Goal: Information Seeking & Learning: Find specific fact

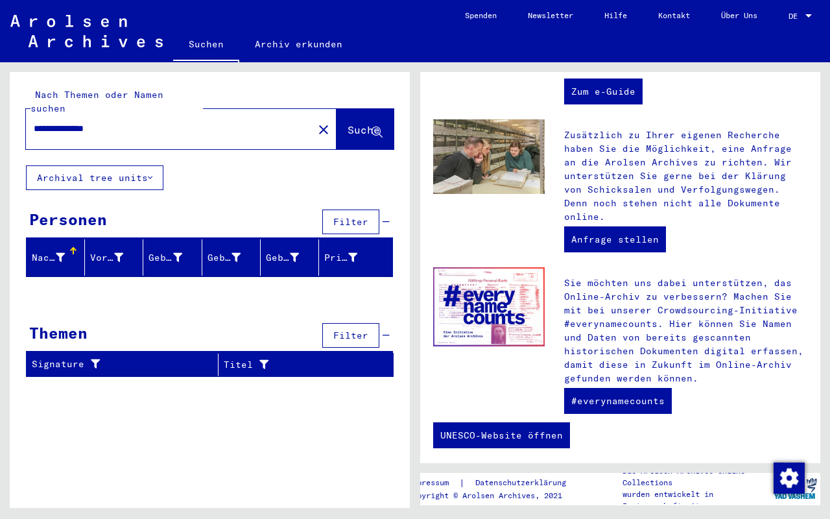
scroll to position [488, 0]
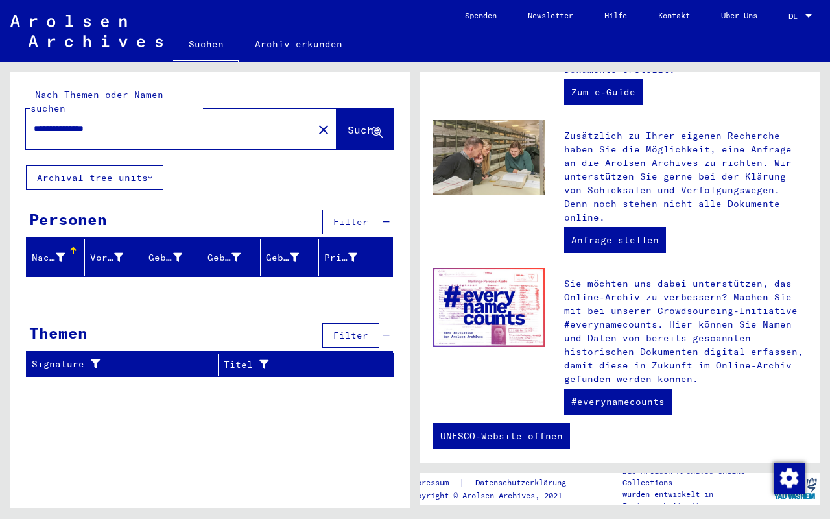
click at [147, 165] on button "Archival tree units" at bounding box center [94, 177] width 137 height 25
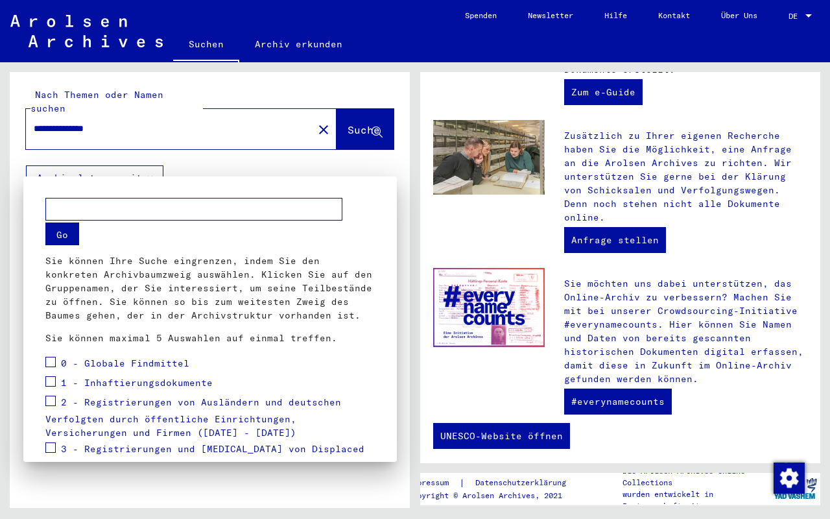
scroll to position [178, 0]
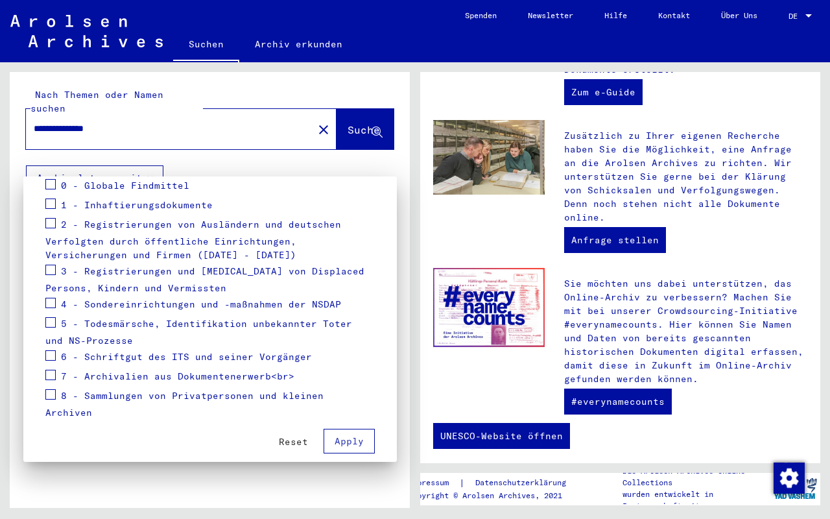
click at [53, 207] on span at bounding box center [50, 203] width 10 height 10
click at [49, 224] on span at bounding box center [50, 223] width 10 height 10
click at [357, 435] on span "Apply" at bounding box center [349, 441] width 29 height 12
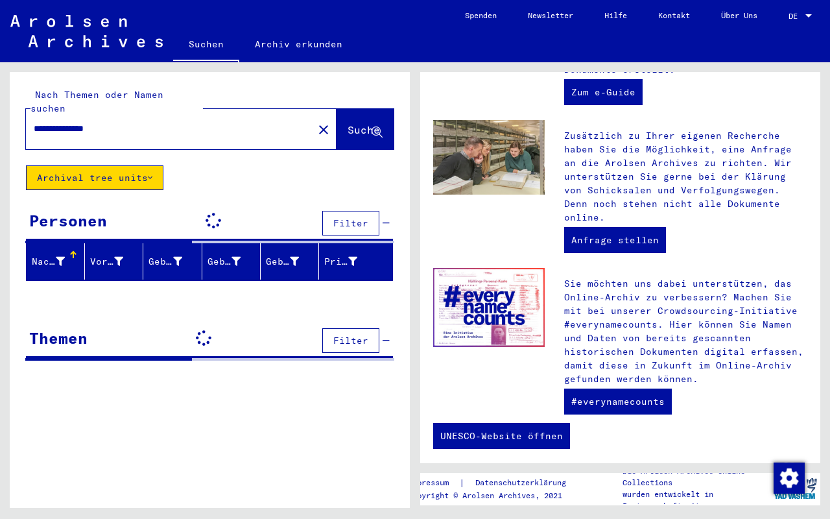
click at [357, 425] on div "**********" at bounding box center [210, 294] width 400 height 445
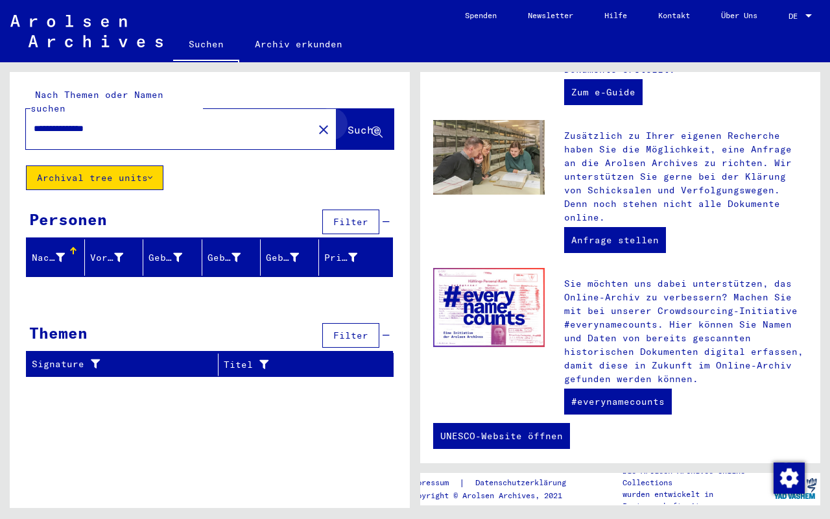
click at [377, 126] on button "Suche" at bounding box center [364, 129] width 57 height 40
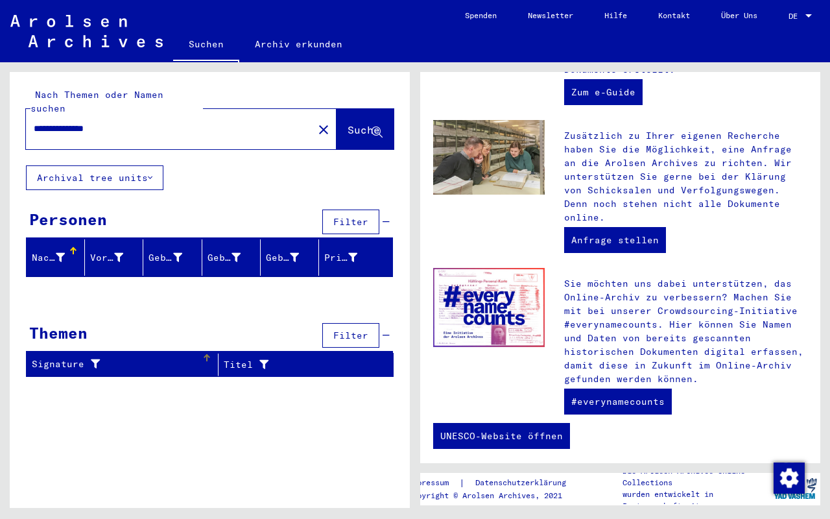
scroll to position [0, 0]
click at [141, 320] on div "Themen Filter" at bounding box center [209, 336] width 367 height 33
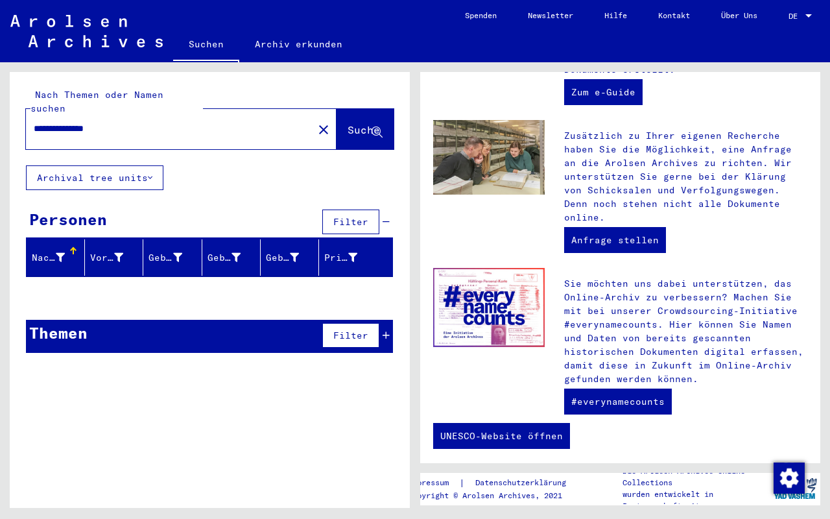
click at [141, 320] on div "Themen Filter" at bounding box center [209, 336] width 367 height 33
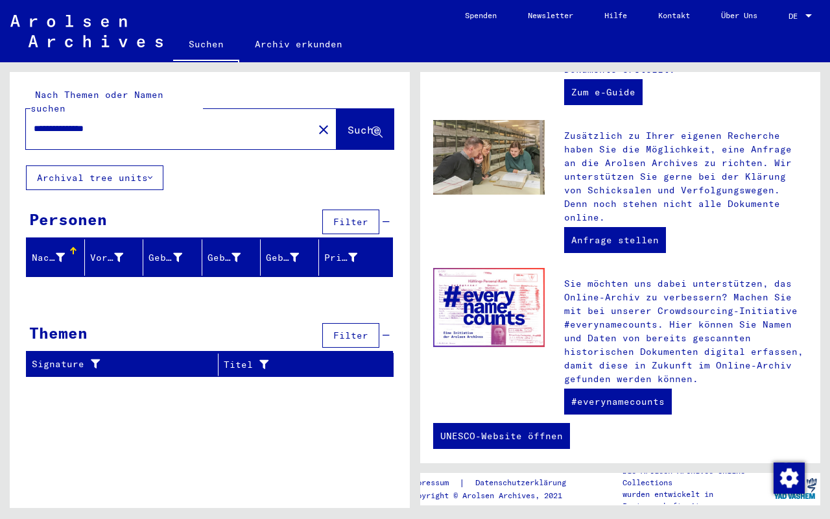
click at [140, 251] on div "Vorname" at bounding box center [116, 257] width 53 height 21
click at [170, 257] on mat-header-cell "Geburtsname" at bounding box center [172, 257] width 58 height 36
click at [219, 252] on div "Geburt‏" at bounding box center [233, 257] width 53 height 21
click at [287, 251] on div "Geburtsdatum" at bounding box center [282, 258] width 33 height 14
click at [343, 251] on div "Prisoner #" at bounding box center [340, 258] width 33 height 14
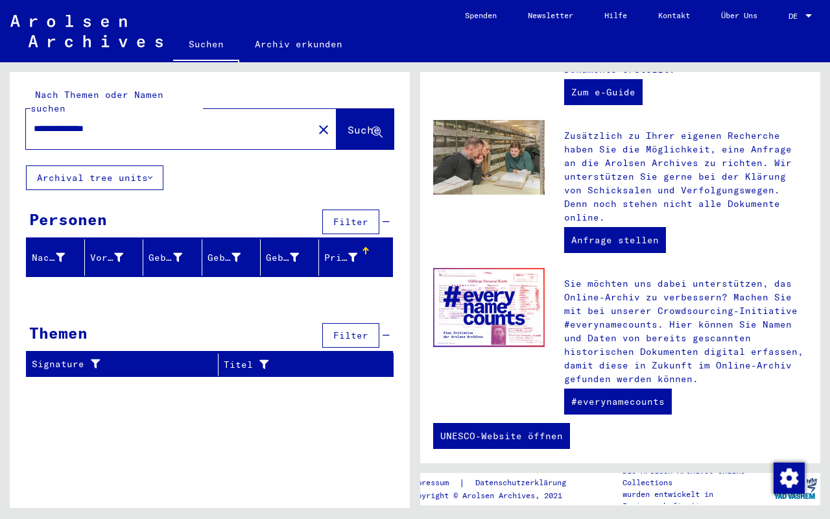
click at [131, 171] on button "Archival tree units" at bounding box center [94, 177] width 137 height 25
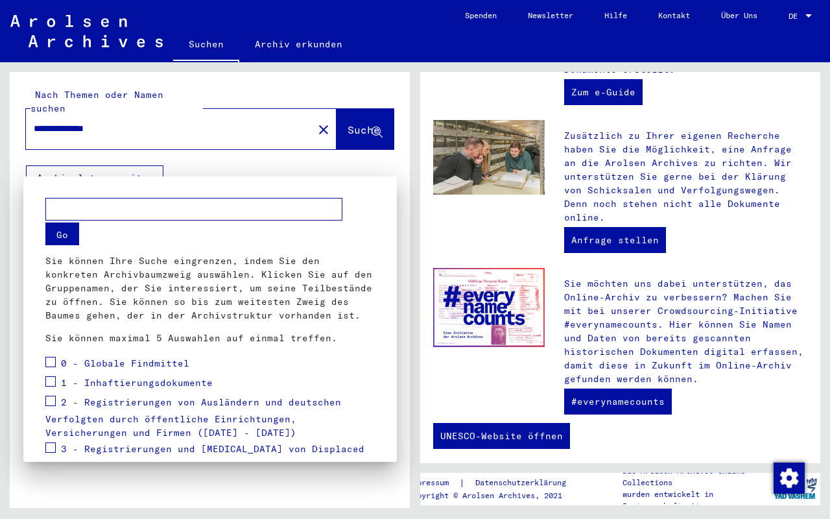
click at [84, 211] on input "text" at bounding box center [193, 209] width 297 height 23
type input "*"
type input "**********"
click at [58, 231] on button "Go" at bounding box center [62, 233] width 34 height 23
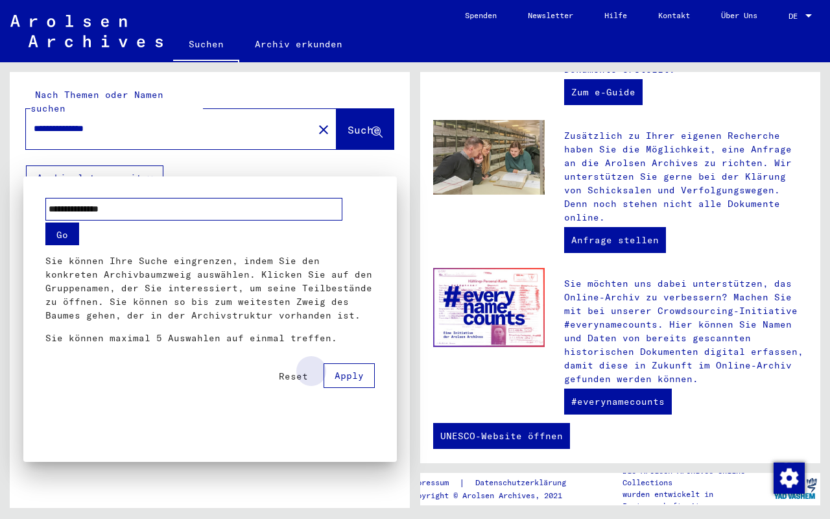
click at [351, 376] on span "Apply" at bounding box center [349, 376] width 29 height 12
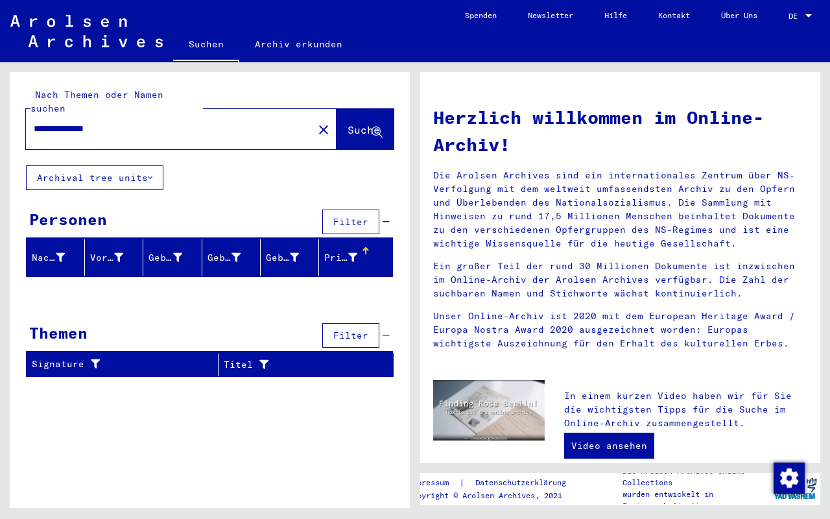
click at [784, 487] on img "button" at bounding box center [788, 477] width 31 height 31
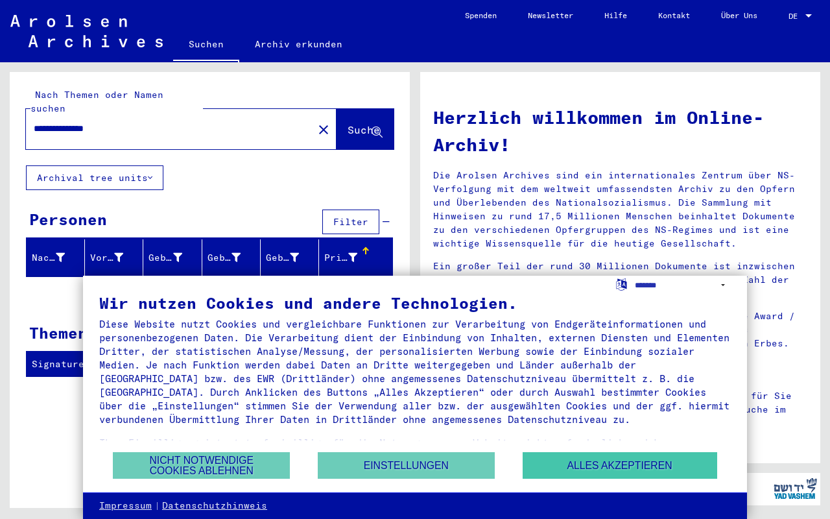
click at [574, 462] on button "Alles akzeptieren" at bounding box center [620, 465] width 195 height 27
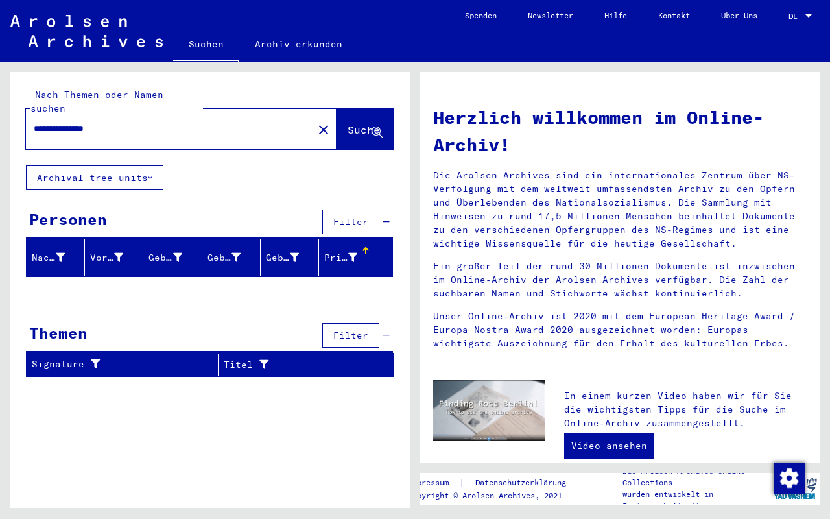
click at [161, 122] on input "**********" at bounding box center [166, 129] width 264 height 14
click at [375, 125] on button "Suche" at bounding box center [364, 129] width 57 height 40
click at [132, 167] on button "Archival tree units" at bounding box center [94, 177] width 137 height 25
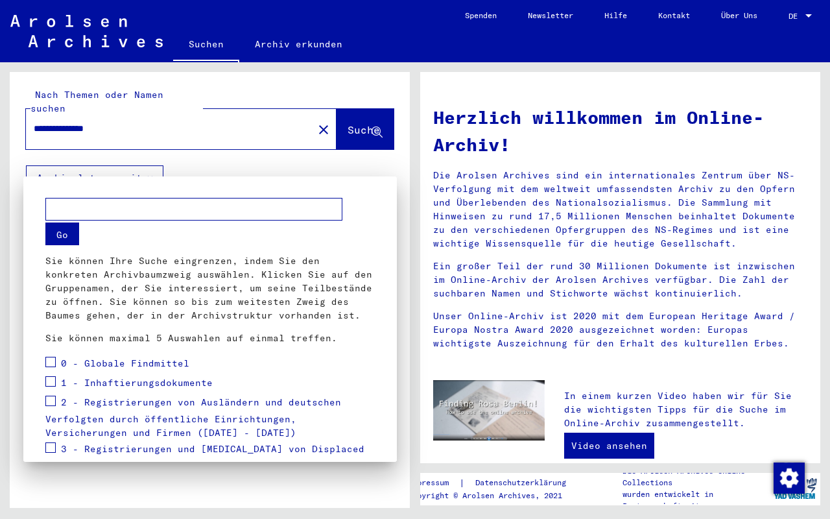
click at [81, 211] on input "text" at bounding box center [193, 209] width 297 height 23
click at [51, 382] on span at bounding box center [50, 381] width 10 height 10
click at [51, 401] on span at bounding box center [50, 400] width 10 height 10
click at [84, 209] on input "text" at bounding box center [193, 209] width 297 height 23
click at [153, 167] on div at bounding box center [415, 259] width 830 height 519
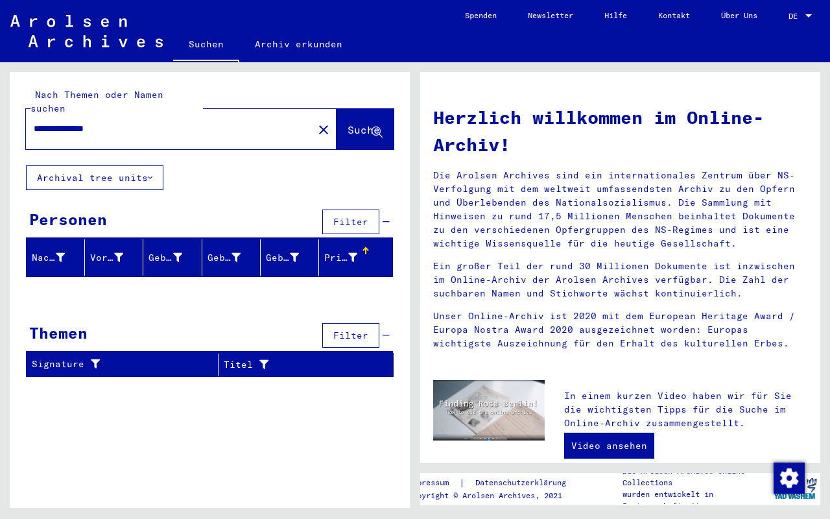
click at [152, 173] on icon at bounding box center [150, 177] width 5 height 9
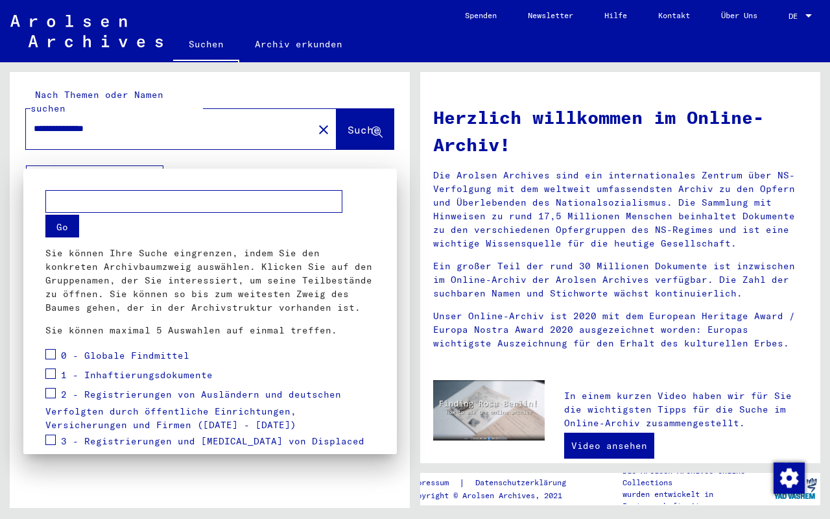
click at [58, 374] on div "1 - Inhaftierungsdokumente" at bounding box center [128, 375] width 167 height 19
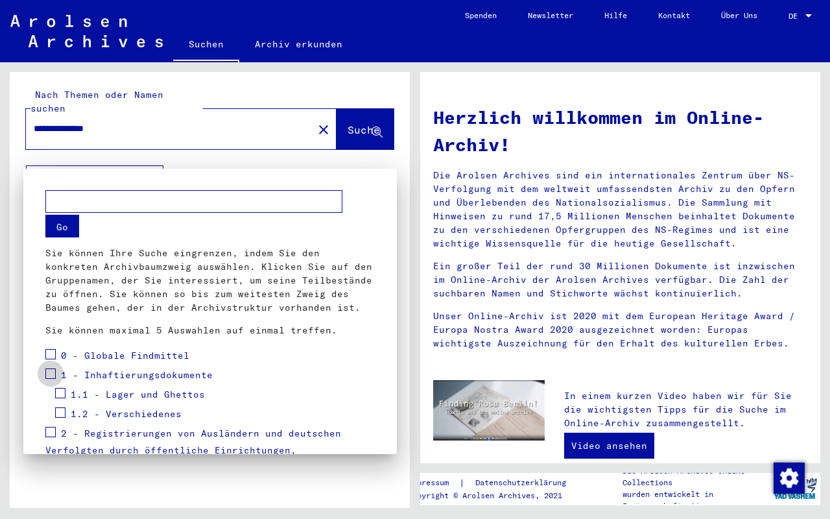
click at [51, 370] on span at bounding box center [50, 373] width 10 height 10
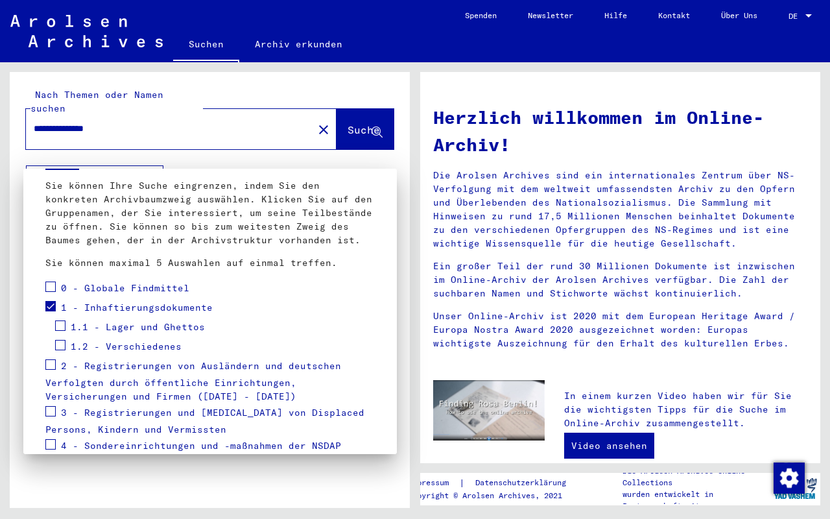
scroll to position [105, 0]
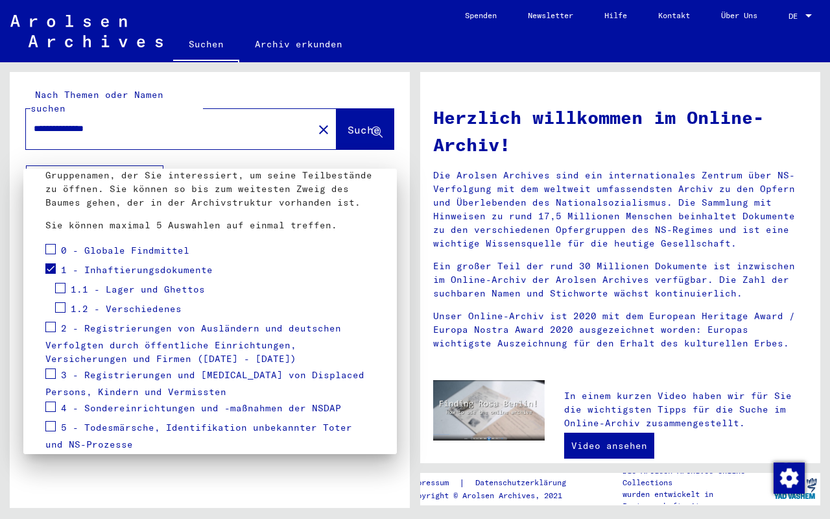
click at [49, 333] on mat-checkbox at bounding box center [50, 328] width 10 height 19
click at [48, 325] on span at bounding box center [50, 327] width 10 height 10
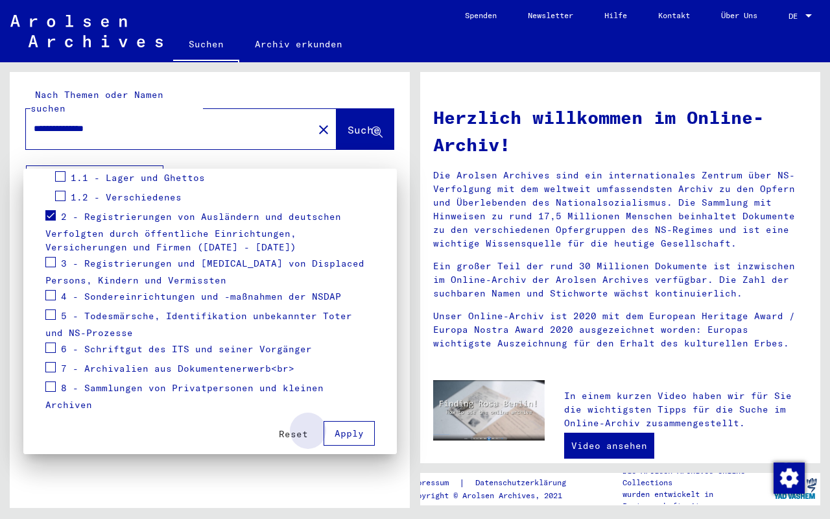
click at [348, 427] on span "Apply" at bounding box center [349, 433] width 29 height 12
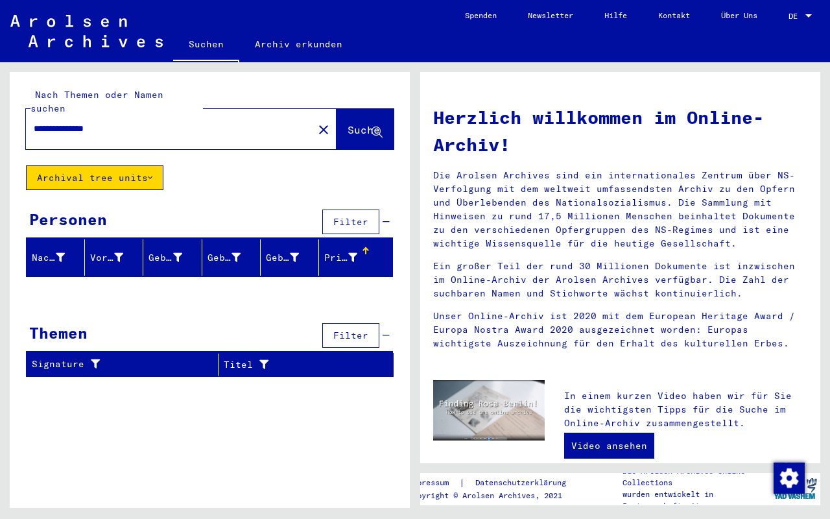
click at [366, 248] on div at bounding box center [365, 251] width 1 height 6
click at [355, 109] on button "Suche" at bounding box center [364, 129] width 57 height 40
click at [787, 480] on img "button" at bounding box center [788, 477] width 31 height 31
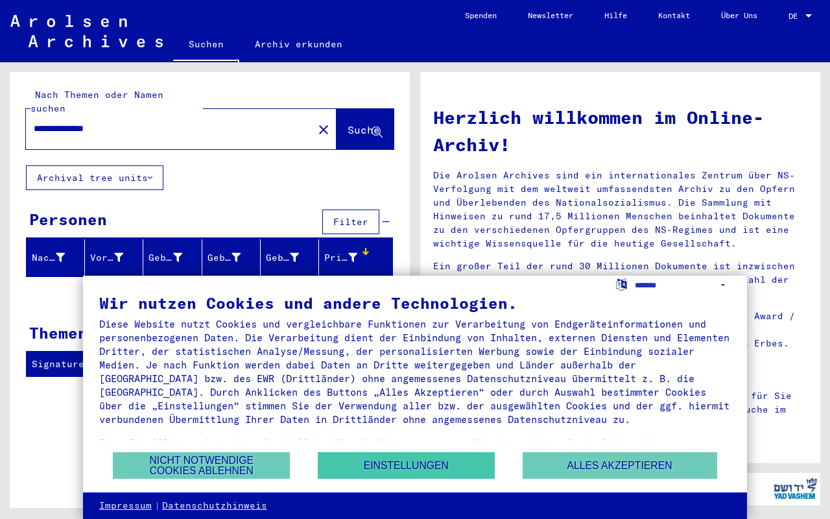
scroll to position [0, 0]
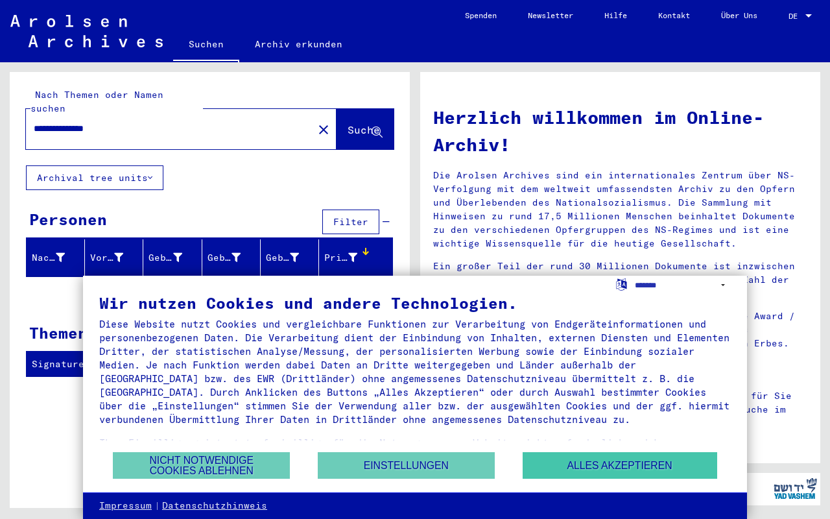
click at [596, 456] on button "Alles akzeptieren" at bounding box center [620, 465] width 195 height 27
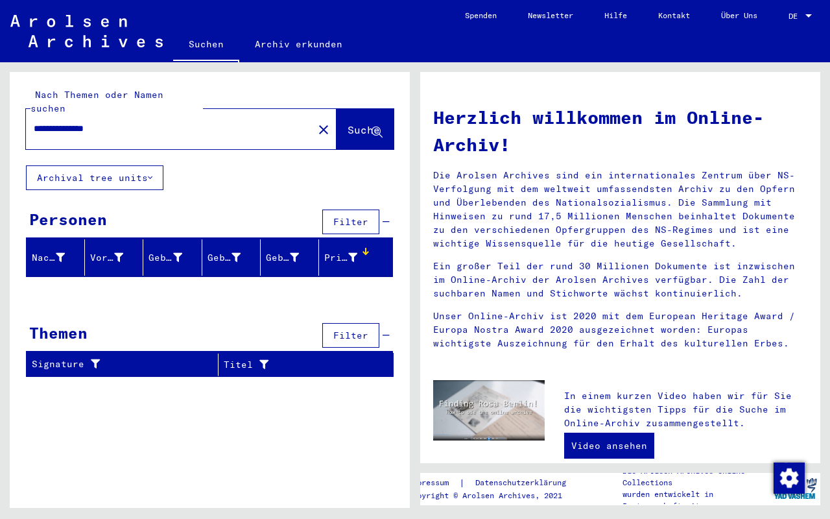
click at [376, 123] on span "Suche" at bounding box center [364, 129] width 32 height 13
click at [139, 357] on div "Signature" at bounding box center [117, 364] width 170 height 14
click at [303, 358] on div "Titel" at bounding box center [292, 365] width 137 height 14
click at [71, 239] on mat-header-cell "Nachname" at bounding box center [56, 257] width 58 height 36
click at [370, 247] on div "Prisoner #" at bounding box center [350, 257] width 53 height 21
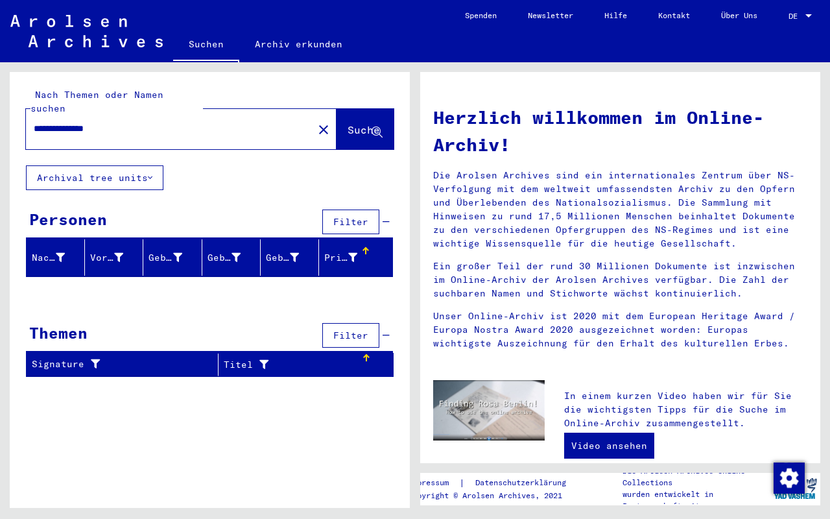
click at [108, 166] on button "Archival tree units" at bounding box center [94, 177] width 137 height 25
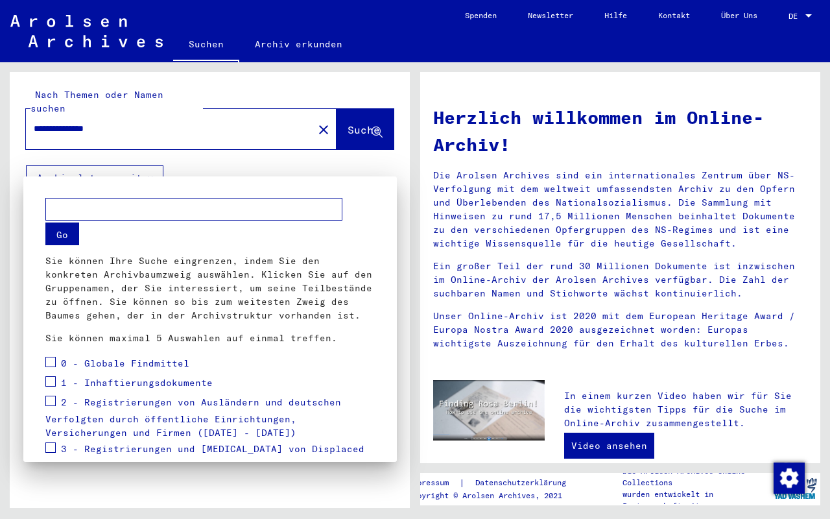
click at [58, 374] on div "1 - Inhaftierungsdokumente" at bounding box center [128, 382] width 167 height 19
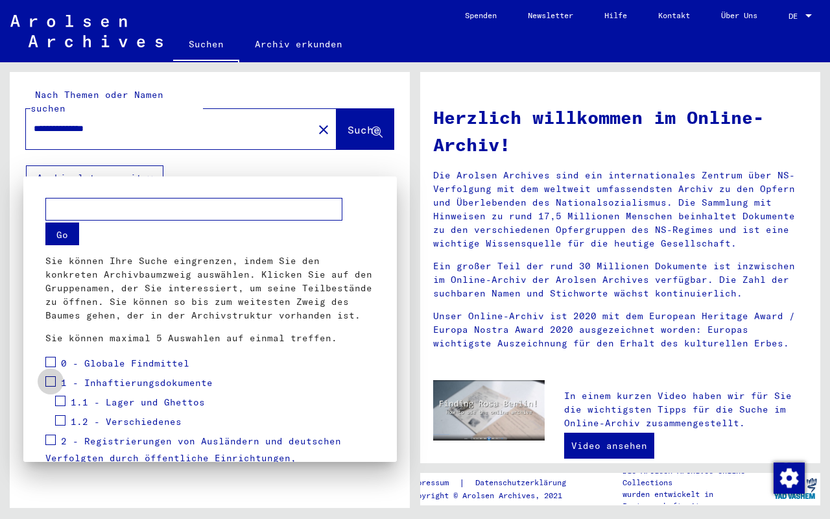
click at [50, 382] on span at bounding box center [50, 381] width 10 height 10
click at [51, 443] on span at bounding box center [50, 439] width 10 height 10
click at [191, 214] on input "text" at bounding box center [193, 209] width 297 height 23
type input "**********"
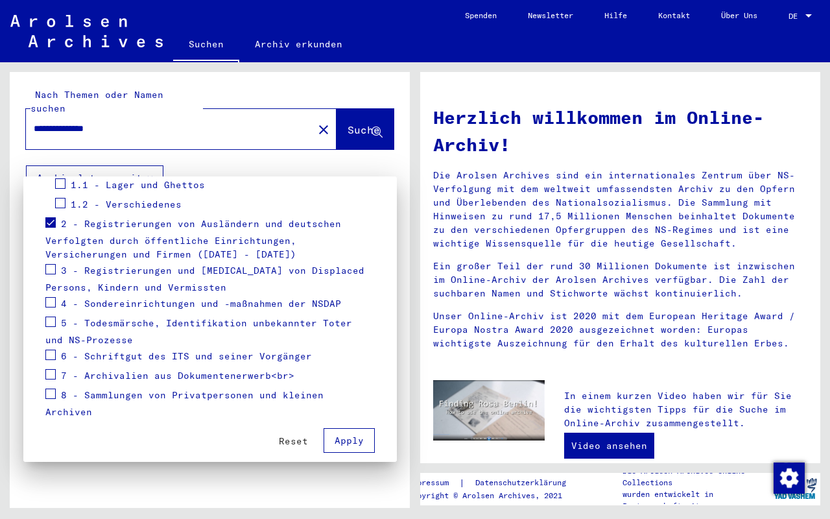
scroll to position [217, 0]
click at [362, 435] on span "Apply" at bounding box center [349, 441] width 29 height 12
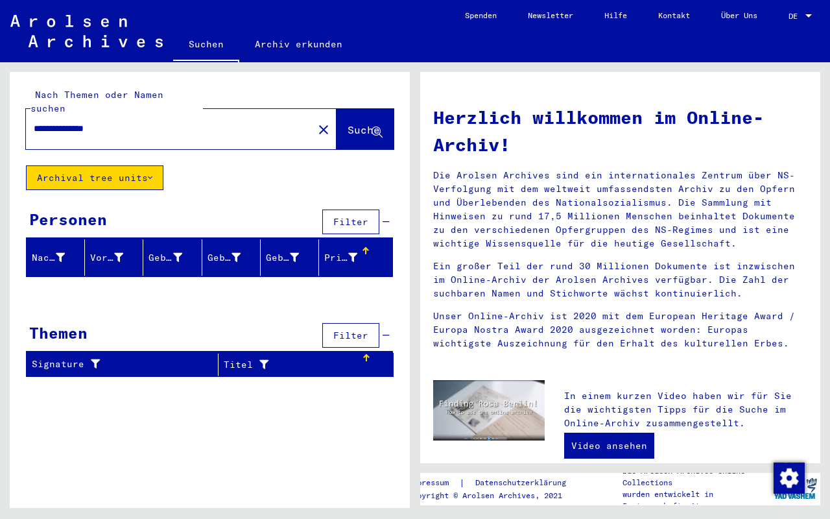
click at [61, 357] on div "Signature" at bounding box center [117, 364] width 170 height 14
click at [204, 333] on div "Themen Filter" at bounding box center [209, 336] width 367 height 33
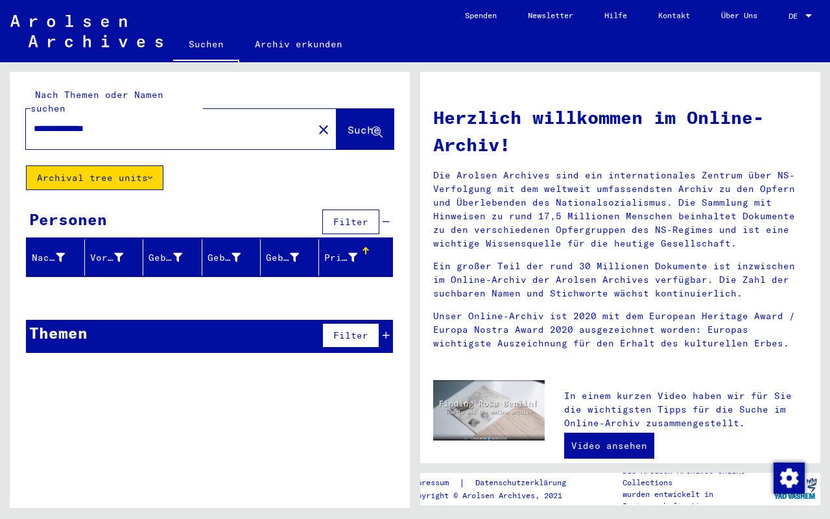
click at [373, 323] on button "Filter" at bounding box center [350, 335] width 57 height 25
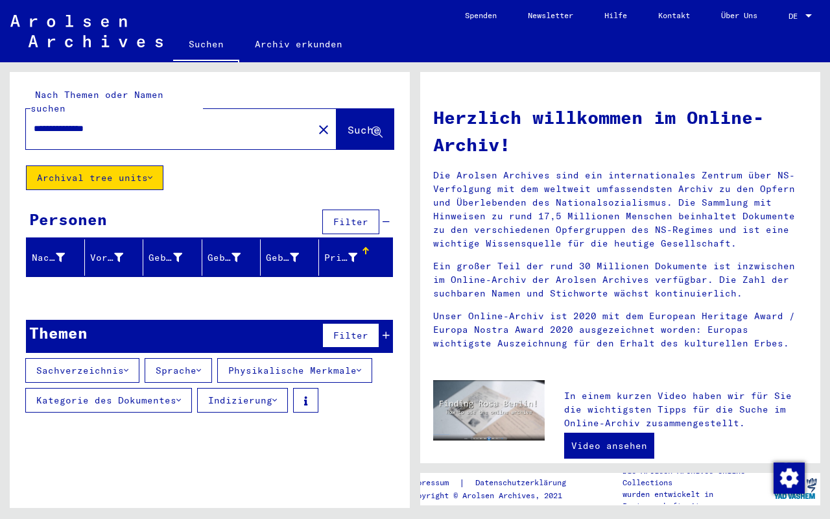
click at [124, 358] on button "Sachverzeichnis" at bounding box center [82, 370] width 114 height 25
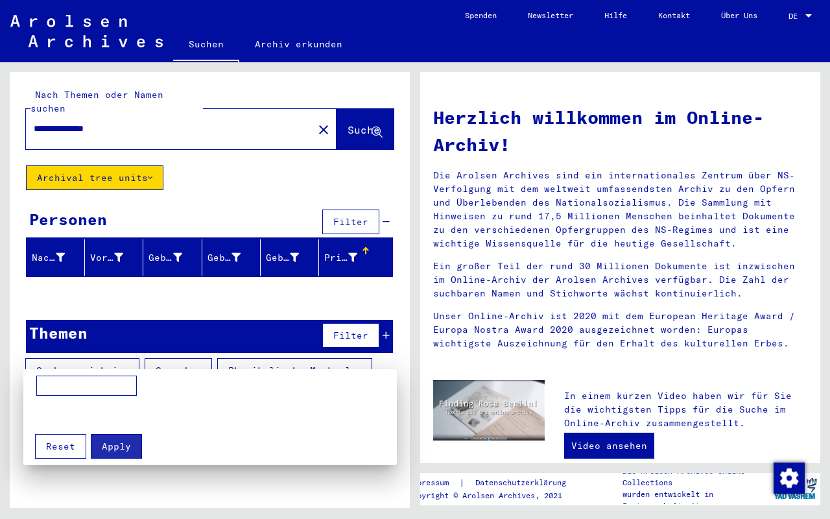
click at [124, 360] on div at bounding box center [415, 259] width 830 height 519
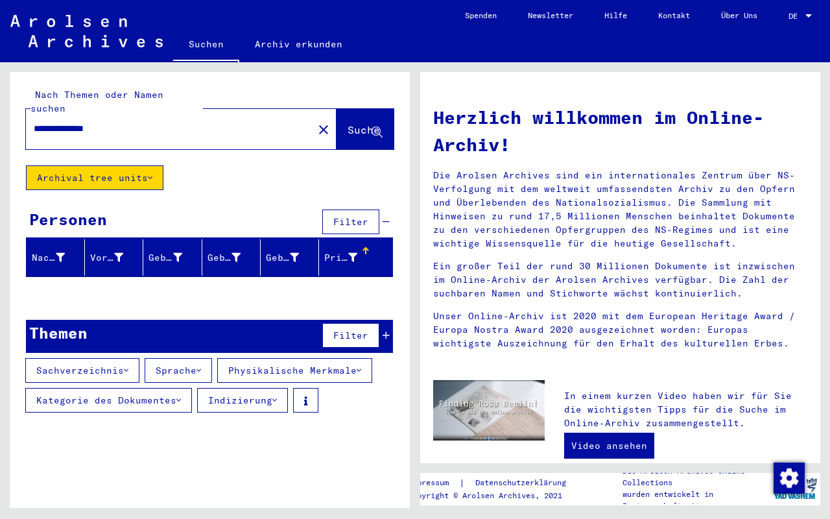
click at [124, 360] on button "Sachverzeichnis" at bounding box center [82, 370] width 114 height 25
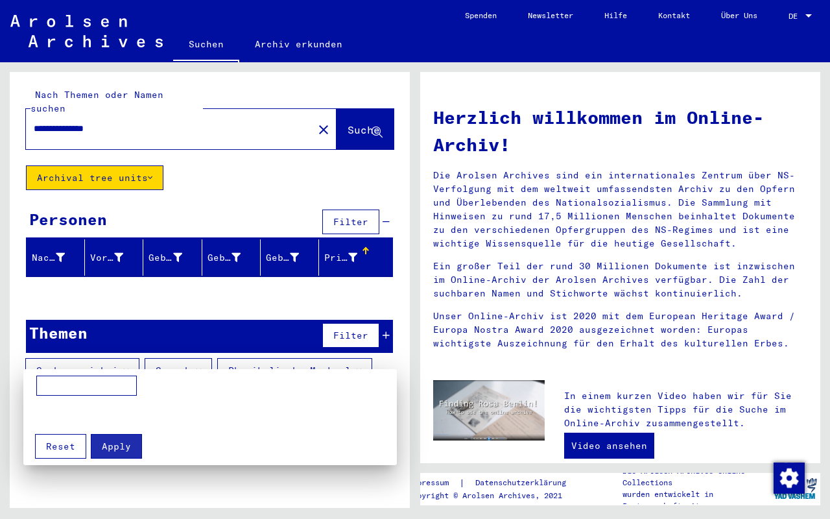
click at [326, 447] on div "Apply Reset" at bounding box center [210, 442] width 360 height 34
click at [68, 384] on input at bounding box center [86, 385] width 100 height 21
type input "**********"
click at [127, 447] on span "Apply" at bounding box center [116, 446] width 29 height 12
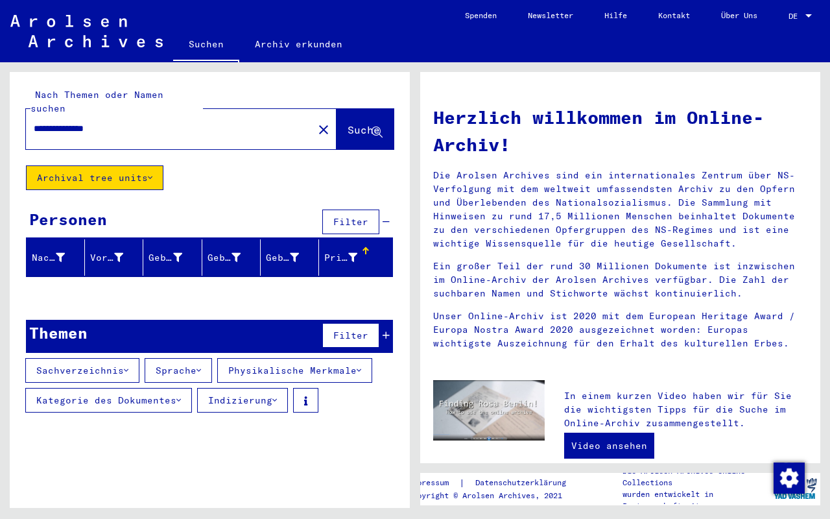
click at [135, 358] on button "Sachverzeichnis" at bounding box center [82, 370] width 114 height 25
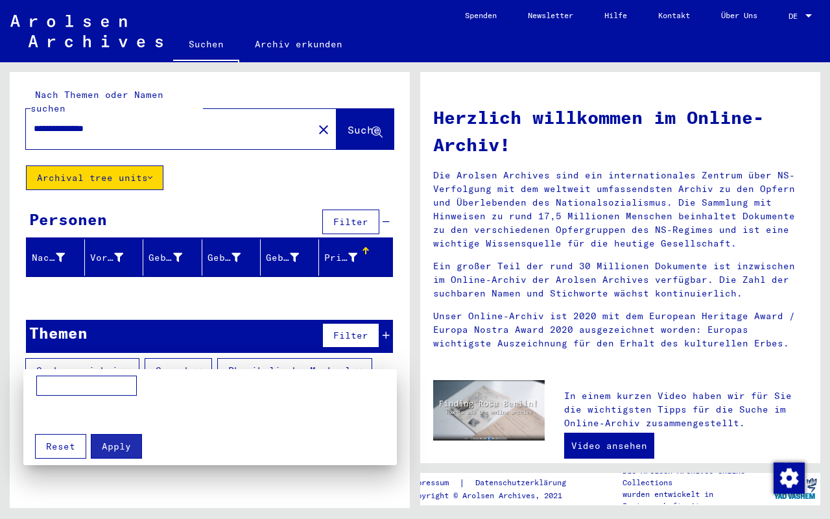
click at [285, 287] on div at bounding box center [415, 259] width 830 height 519
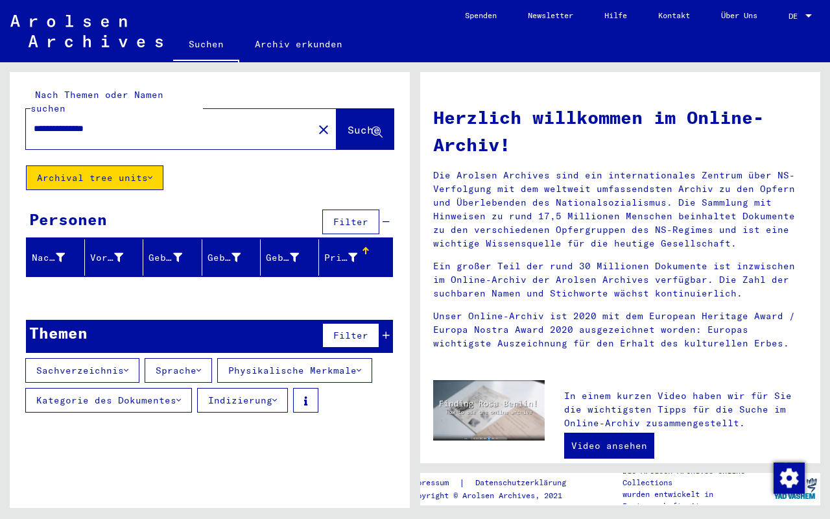
click at [131, 122] on input "**********" at bounding box center [166, 129] width 264 height 14
click at [348, 123] on span "Suche" at bounding box center [364, 129] width 32 height 13
click at [405, 110] on div "**********" at bounding box center [210, 118] width 400 height 93
click at [342, 127] on button "Suche" at bounding box center [364, 129] width 57 height 40
